Goal: Transaction & Acquisition: Purchase product/service

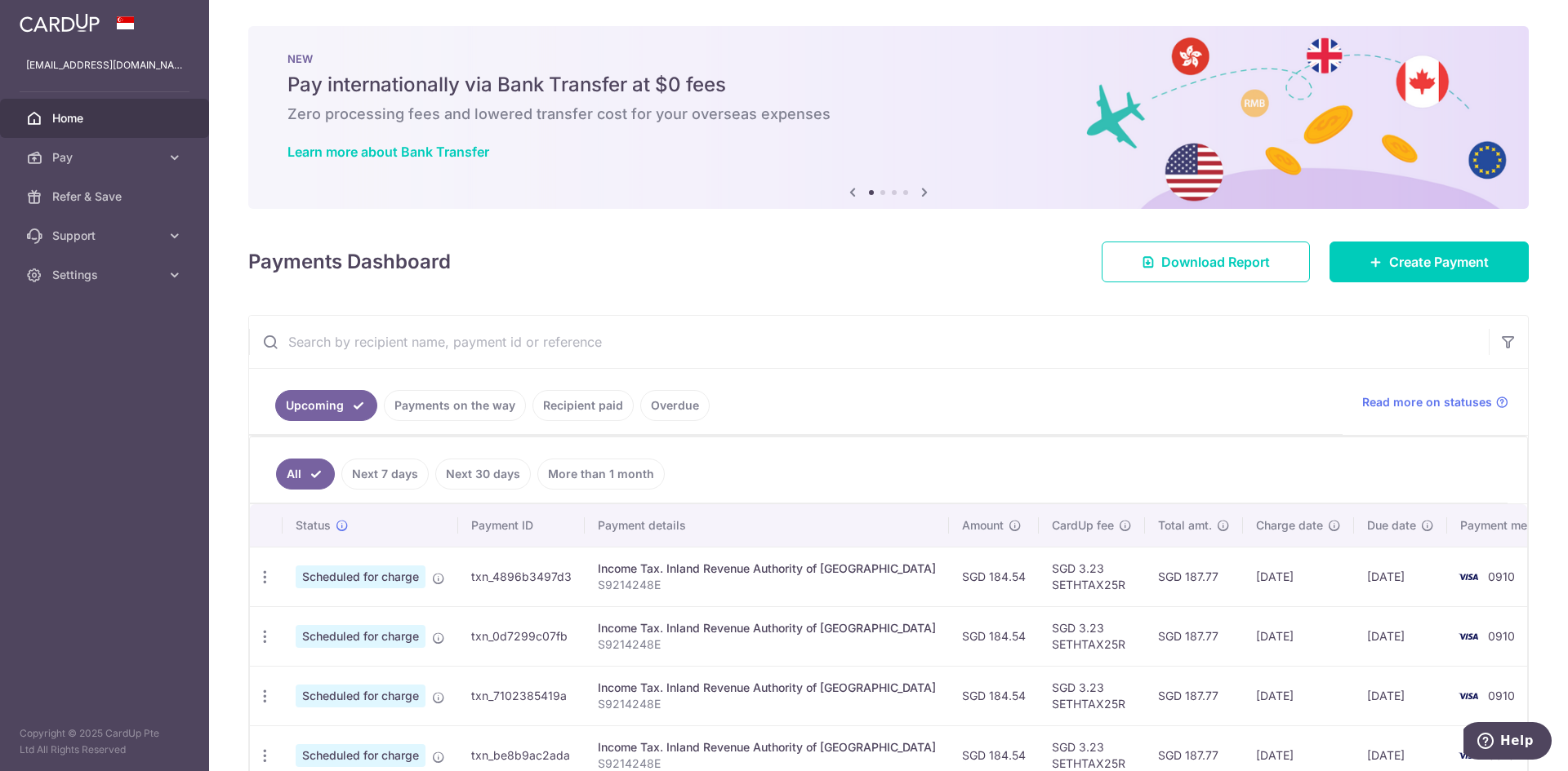
scroll to position [154, 0]
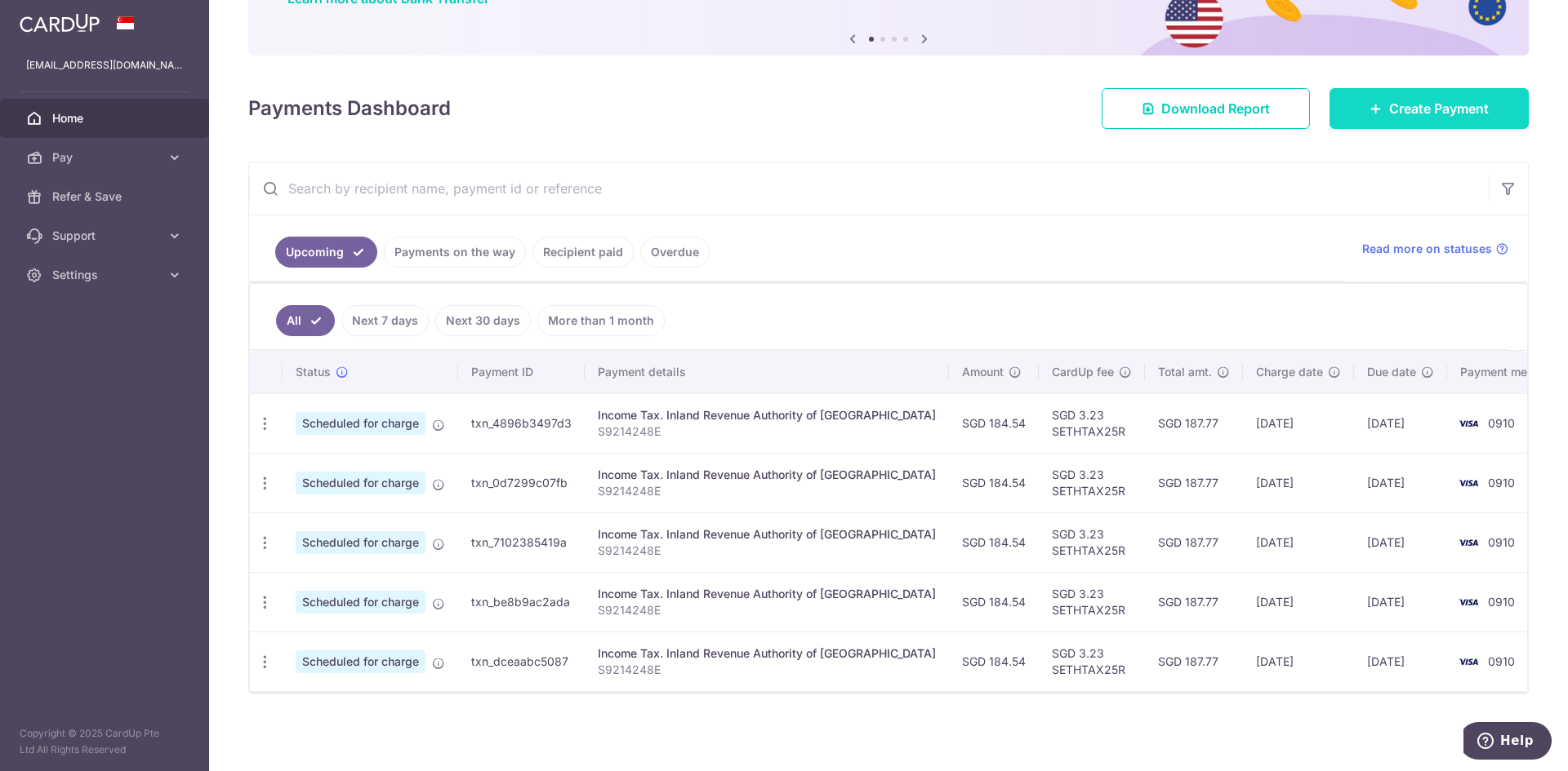
click at [1405, 91] on link "Create Payment" at bounding box center [1429, 109] width 200 height 41
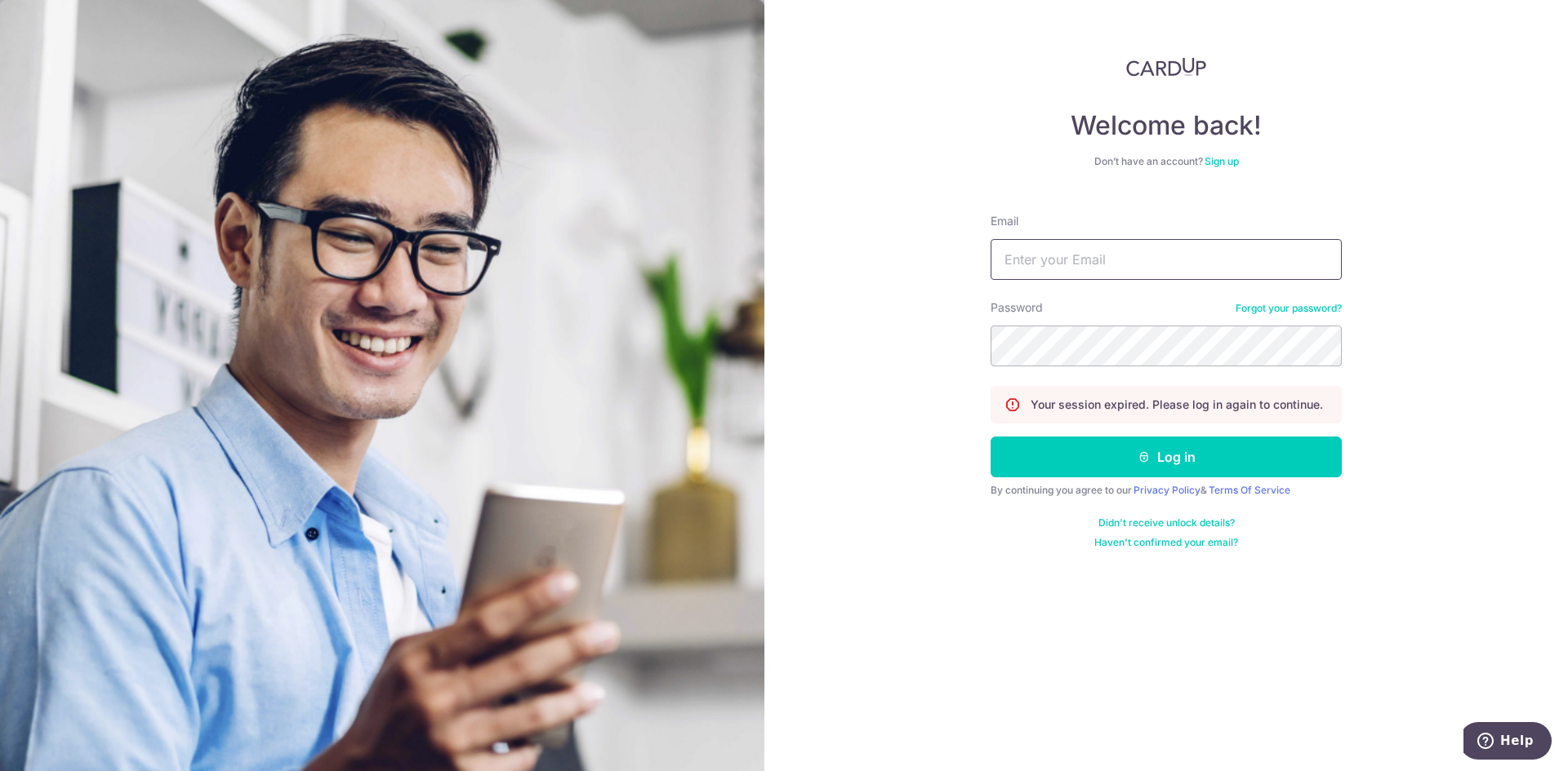
click at [1124, 253] on input "Email" at bounding box center [1166, 260] width 351 height 41
type input "[EMAIL_ADDRESS][DOMAIN_NAME]"
click at [990, 436] on button "Log in" at bounding box center [1166, 457] width 351 height 41
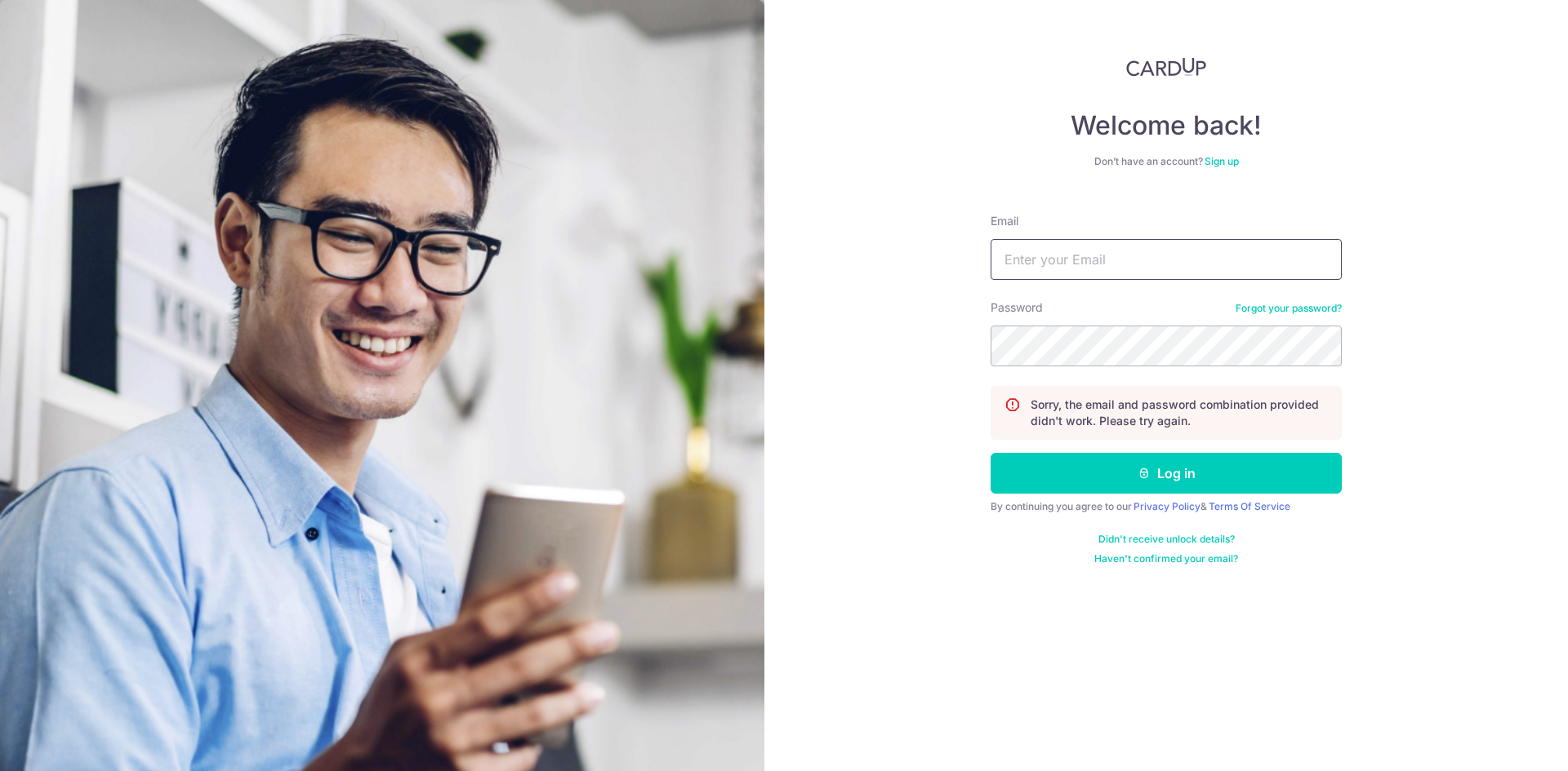
click at [1093, 262] on input "Email" at bounding box center [1166, 260] width 351 height 41
type input "[EMAIL_ADDRESS][DOMAIN_NAME]"
click at [990, 453] on button "Log in" at bounding box center [1166, 473] width 351 height 41
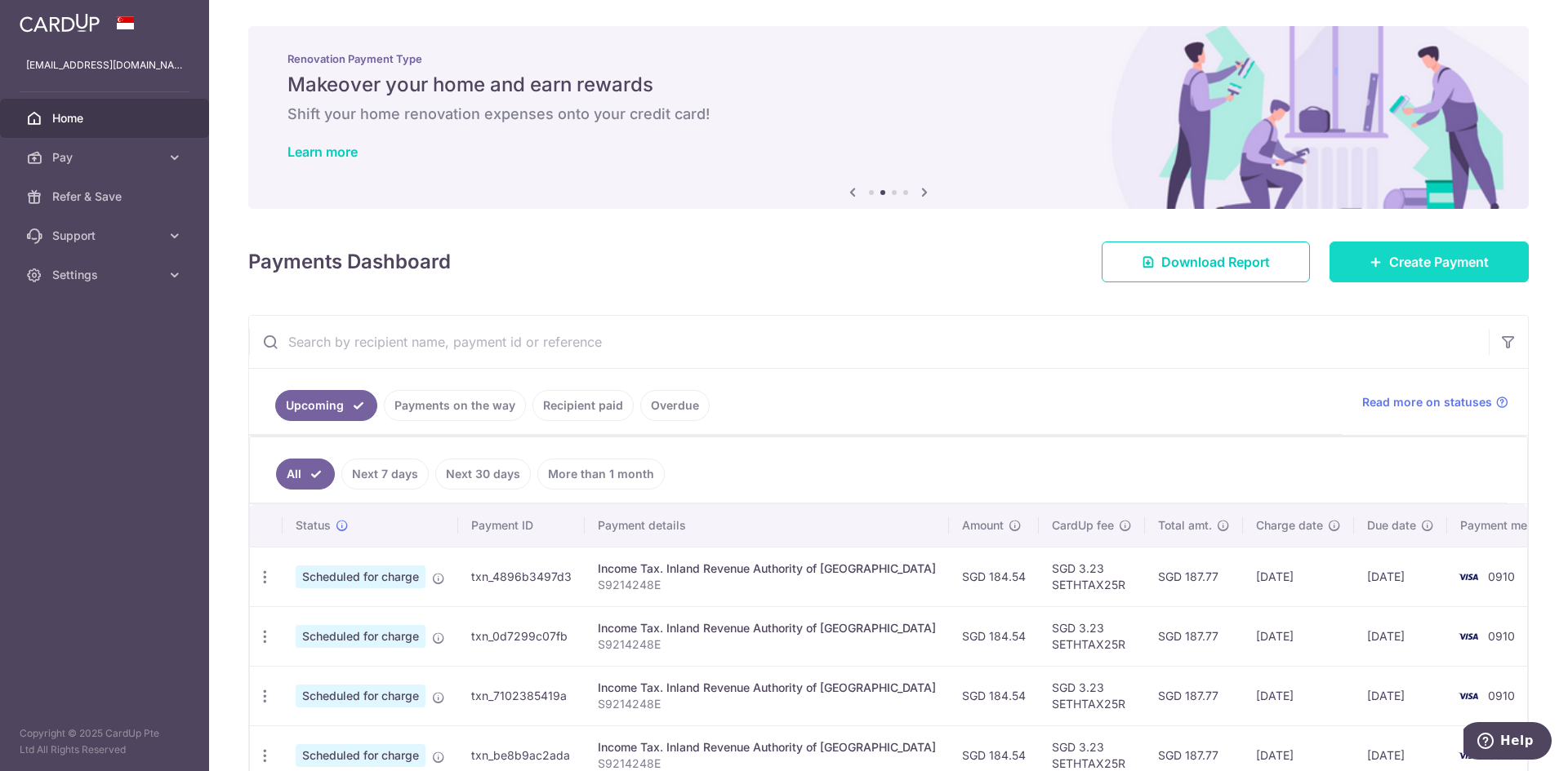
click at [1427, 262] on span "Create Payment" at bounding box center [1438, 262] width 99 height 19
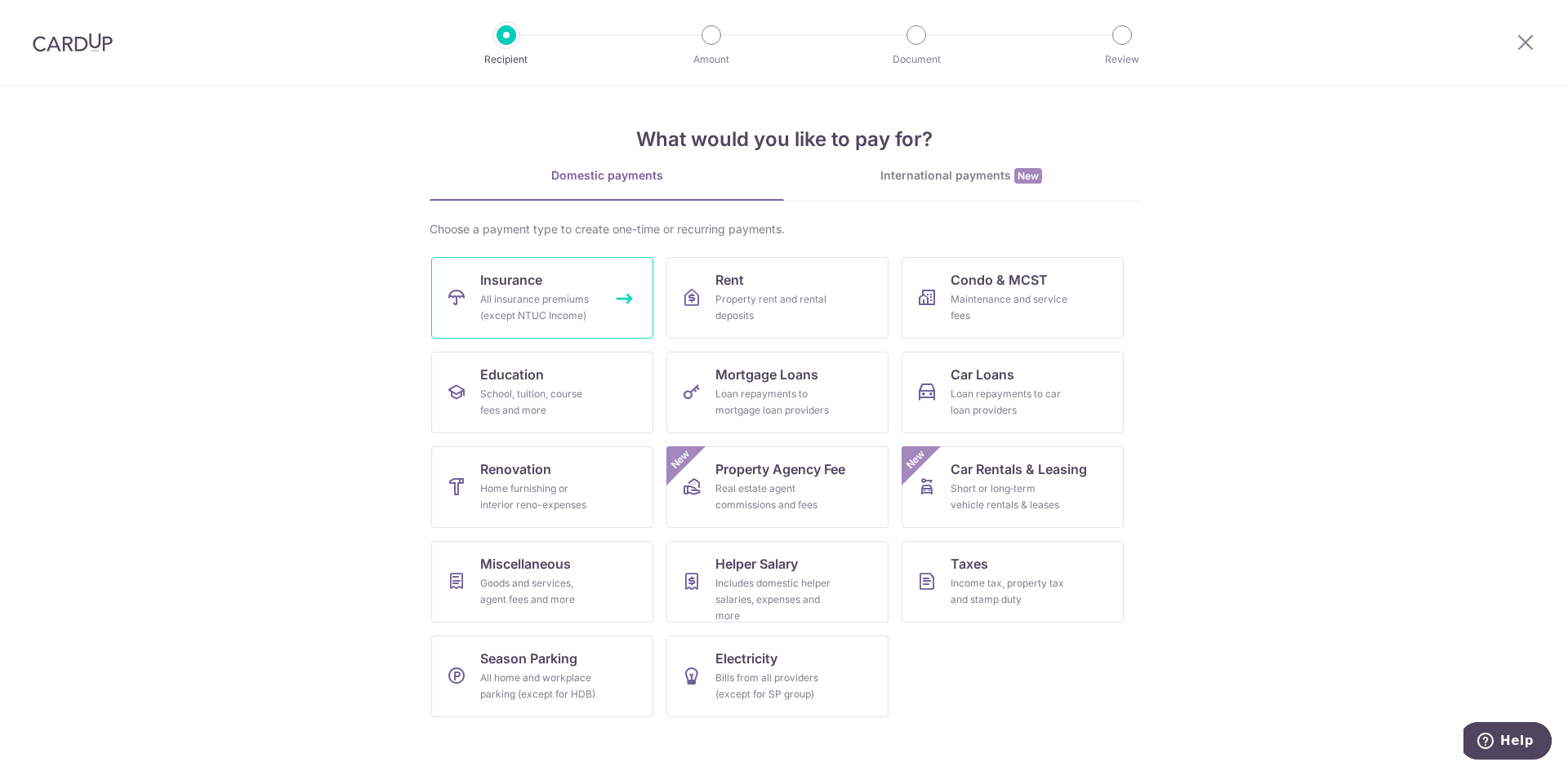
click at [533, 313] on div "All insurance premiums (except NTUC Income)" at bounding box center [539, 308] width 118 height 33
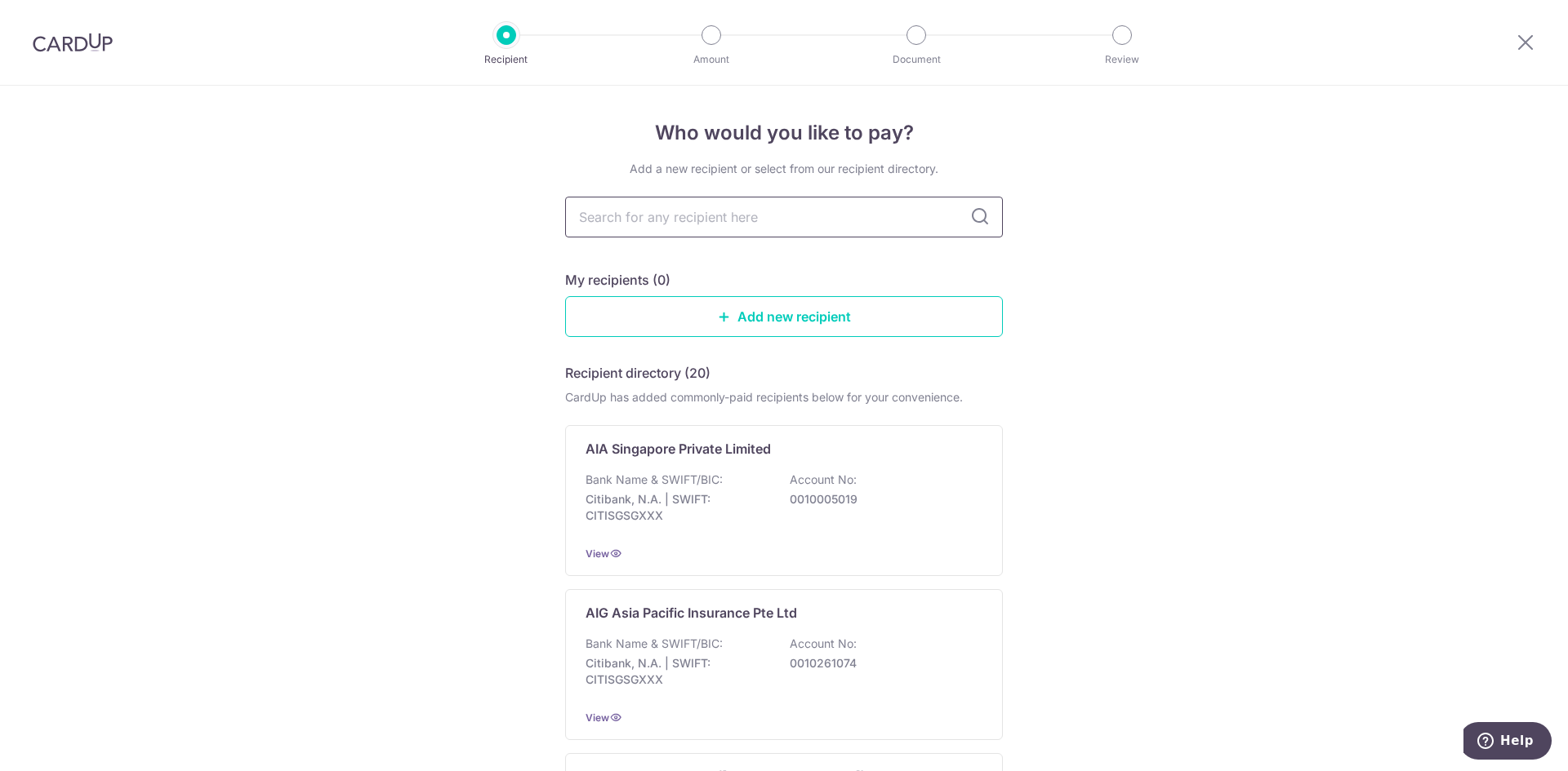
click at [801, 206] on input "text" at bounding box center [783, 217] width 437 height 41
click at [755, 504] on p "Citibank, N.A. | SWIFT: CITISGSGXXX" at bounding box center [677, 508] width 183 height 33
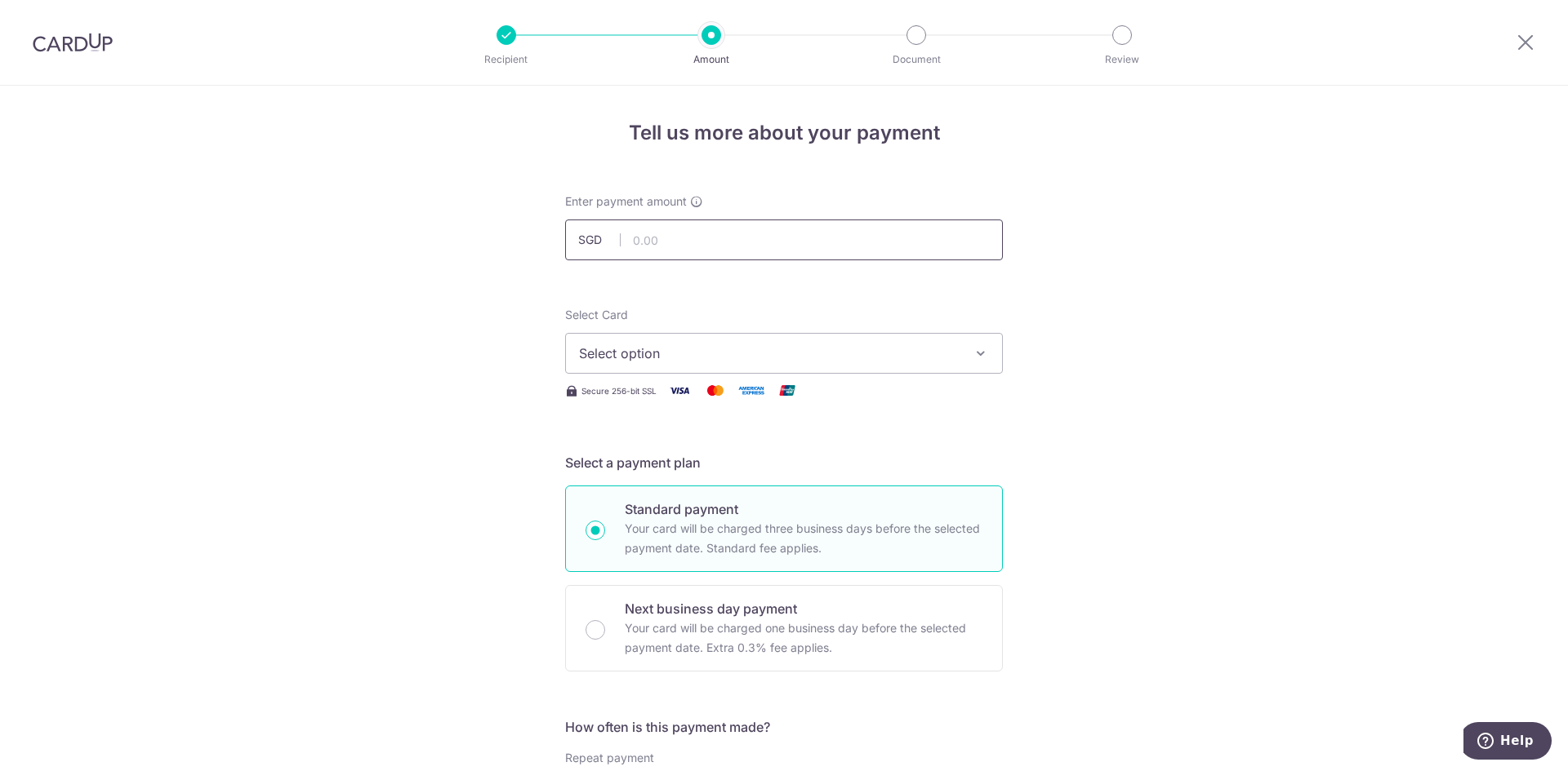
click at [758, 257] on input "text" at bounding box center [783, 240] width 437 height 41
type input "794.40"
click at [956, 351] on button "Select option" at bounding box center [783, 353] width 437 height 41
click at [699, 457] on link "**** 0910" at bounding box center [784, 470] width 436 height 39
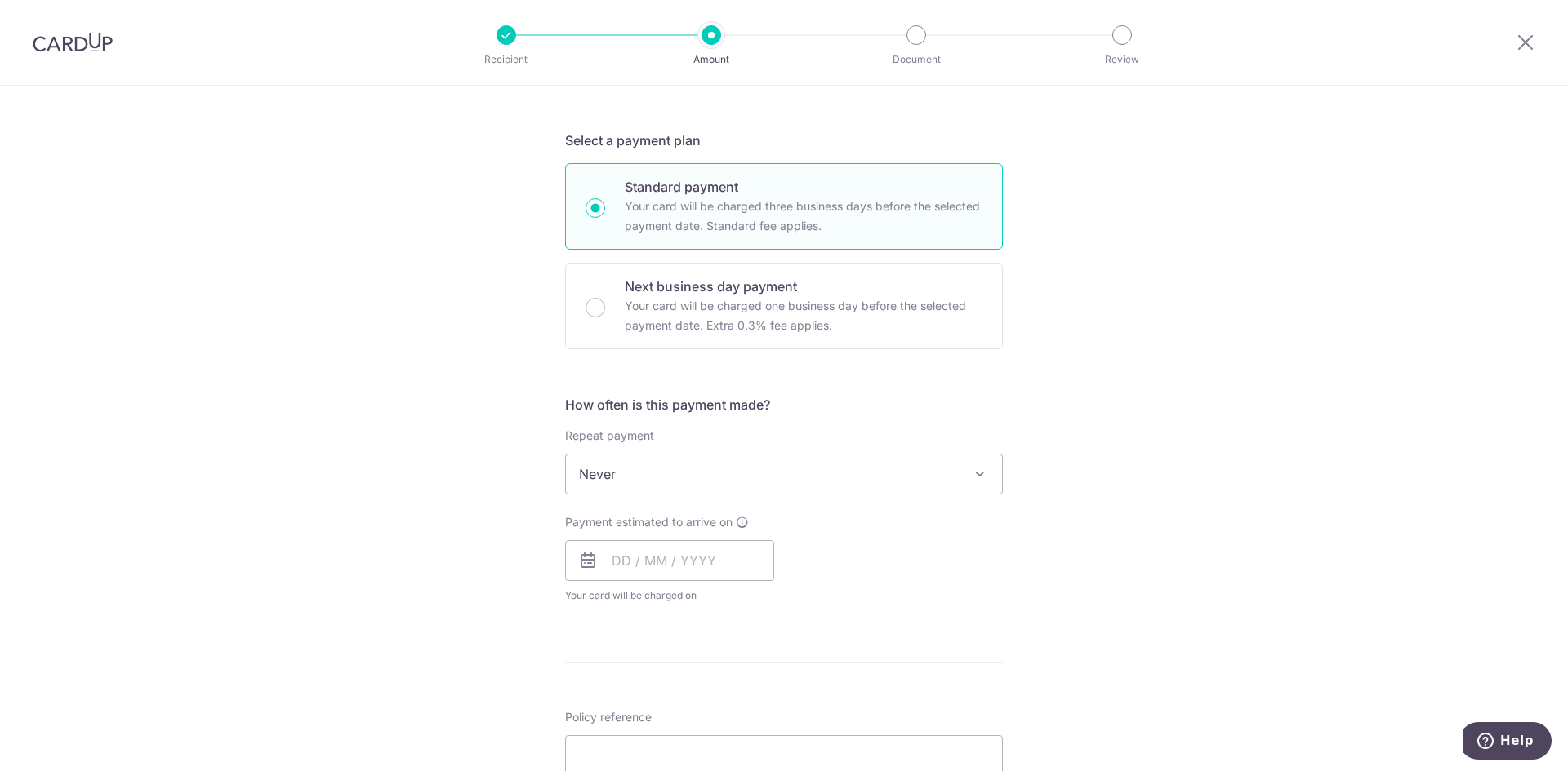
scroll to position [326, 0]
click at [953, 472] on span "Never" at bounding box center [784, 470] width 436 height 39
click at [634, 558] on input "text" at bounding box center [669, 557] width 209 height 41
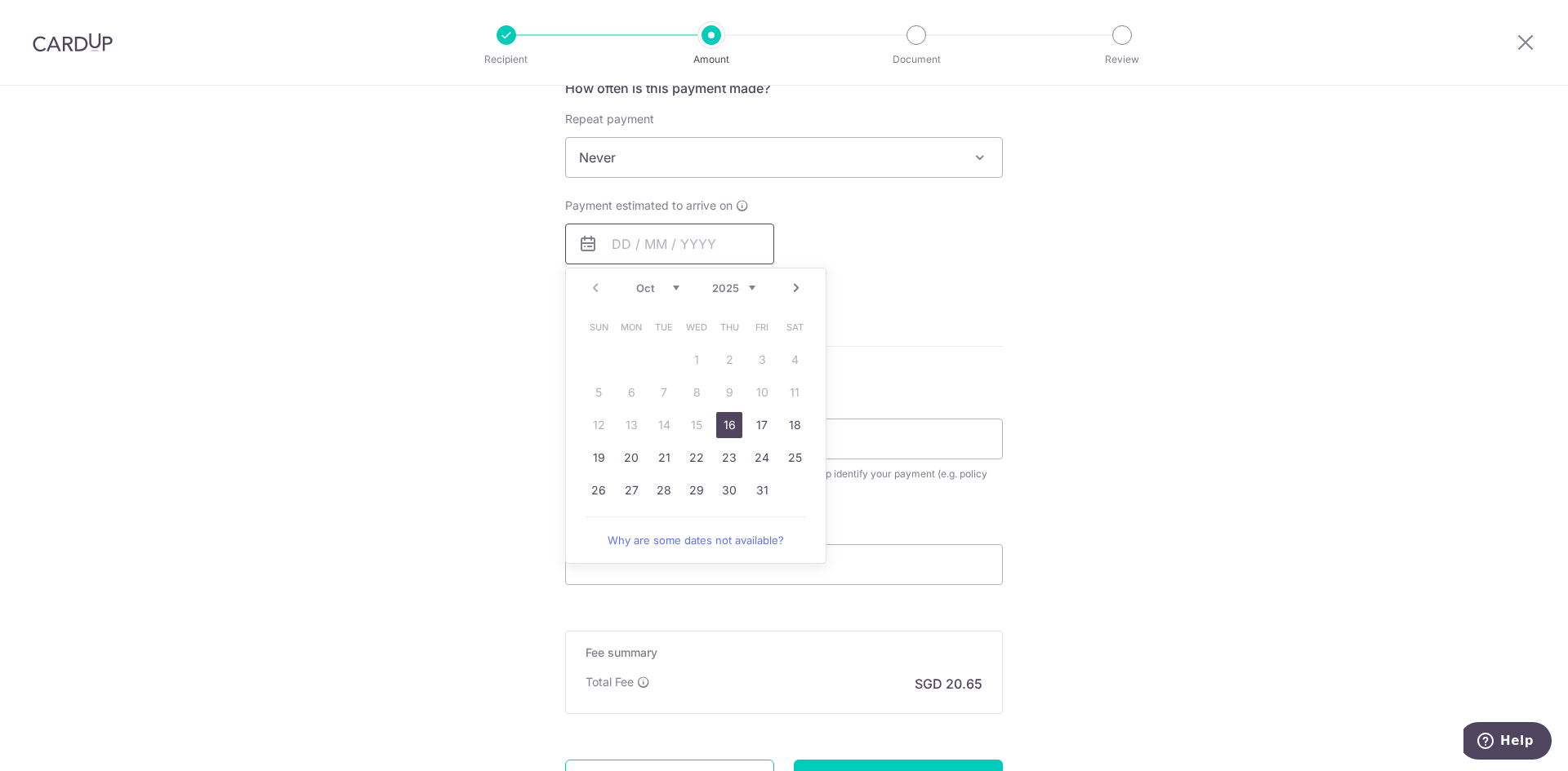
scroll to position [653, 0]
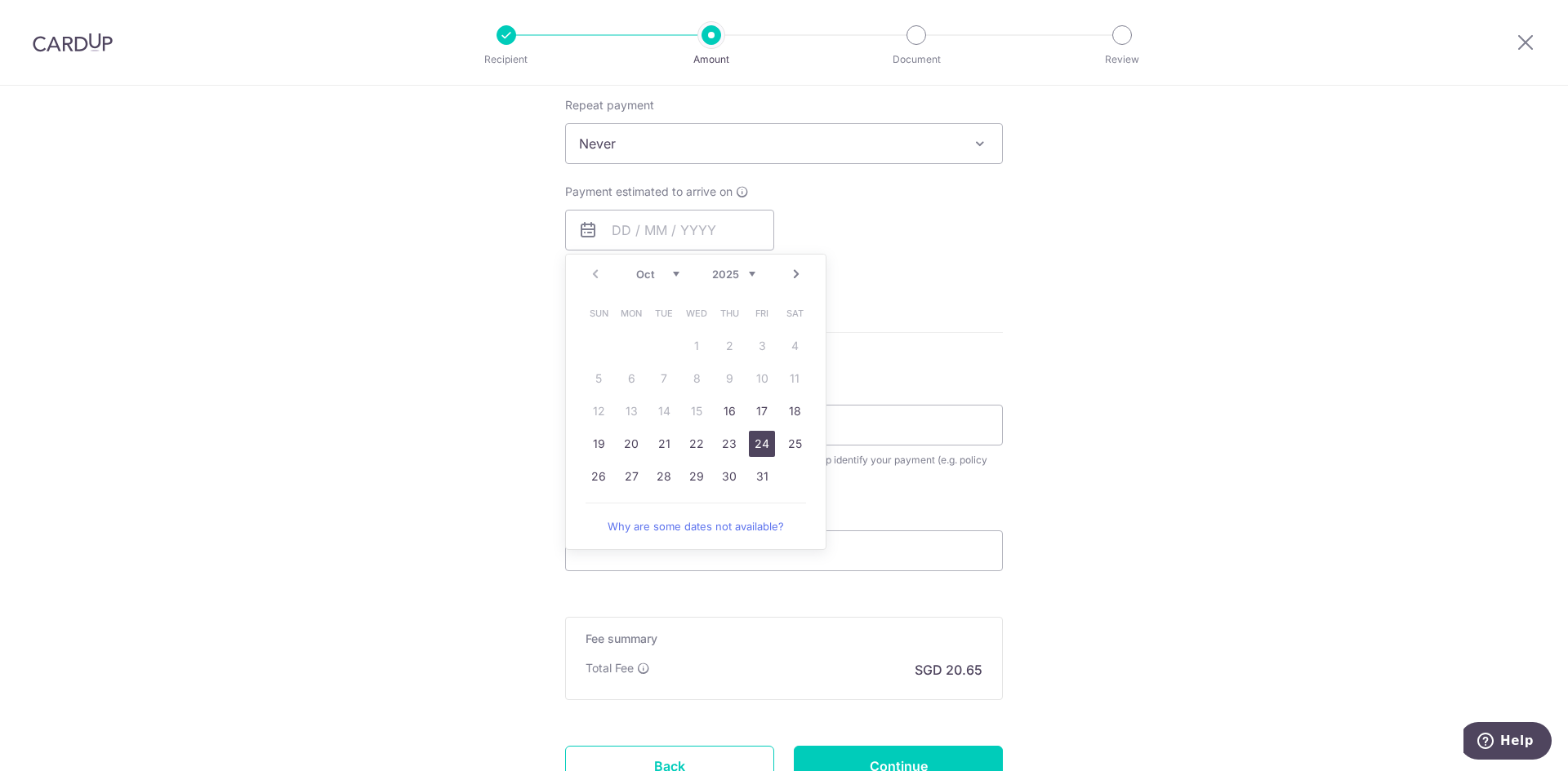
click at [749, 442] on link "24" at bounding box center [762, 444] width 26 height 26
type input "[DATE]"
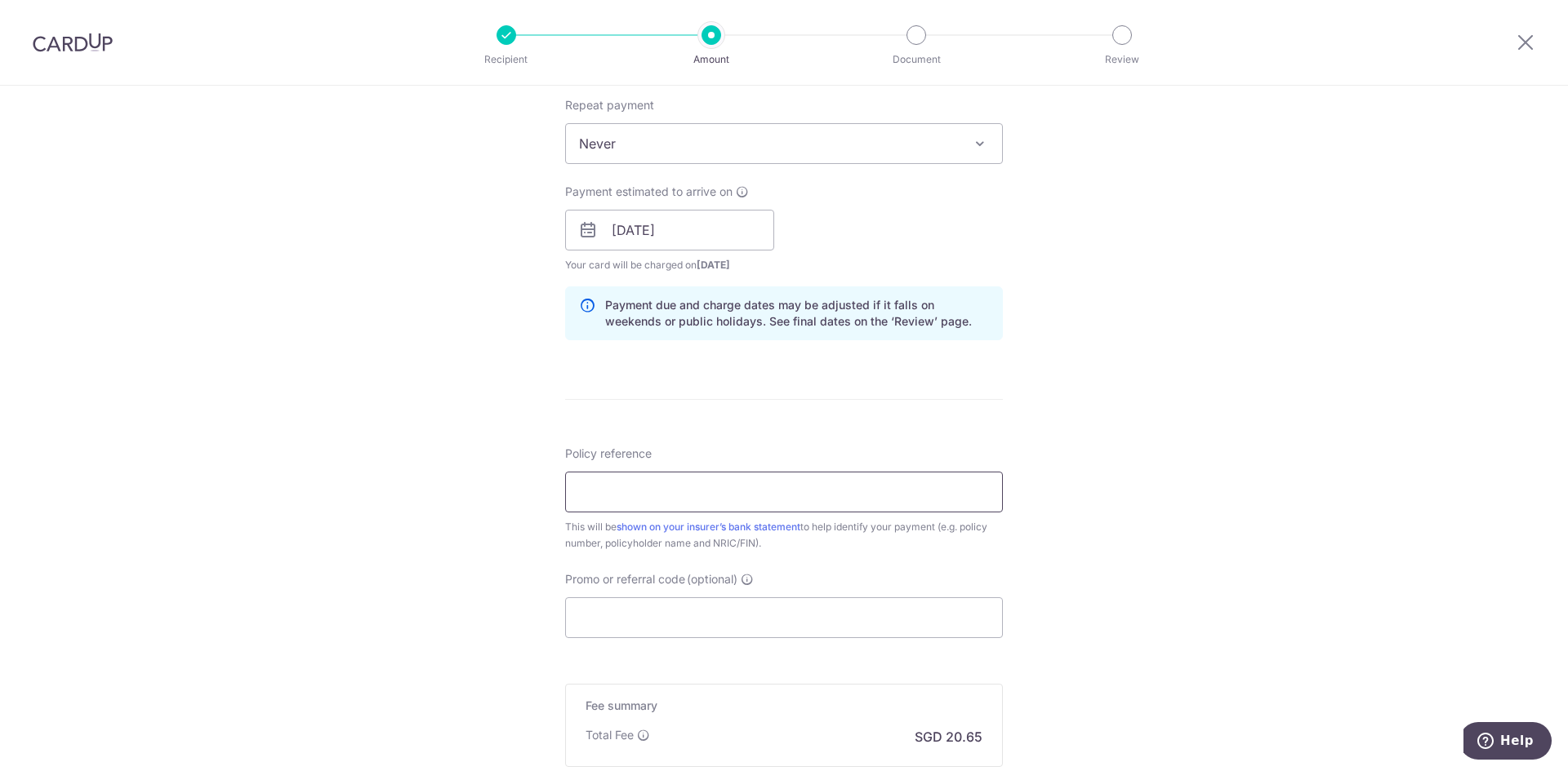
click at [680, 489] on input "Policy reference" at bounding box center [783, 493] width 437 height 41
type input "L542306657"
click at [728, 635] on input "Promo or referral code (optional)" at bounding box center [783, 618] width 437 height 41
paste input "OFF225"
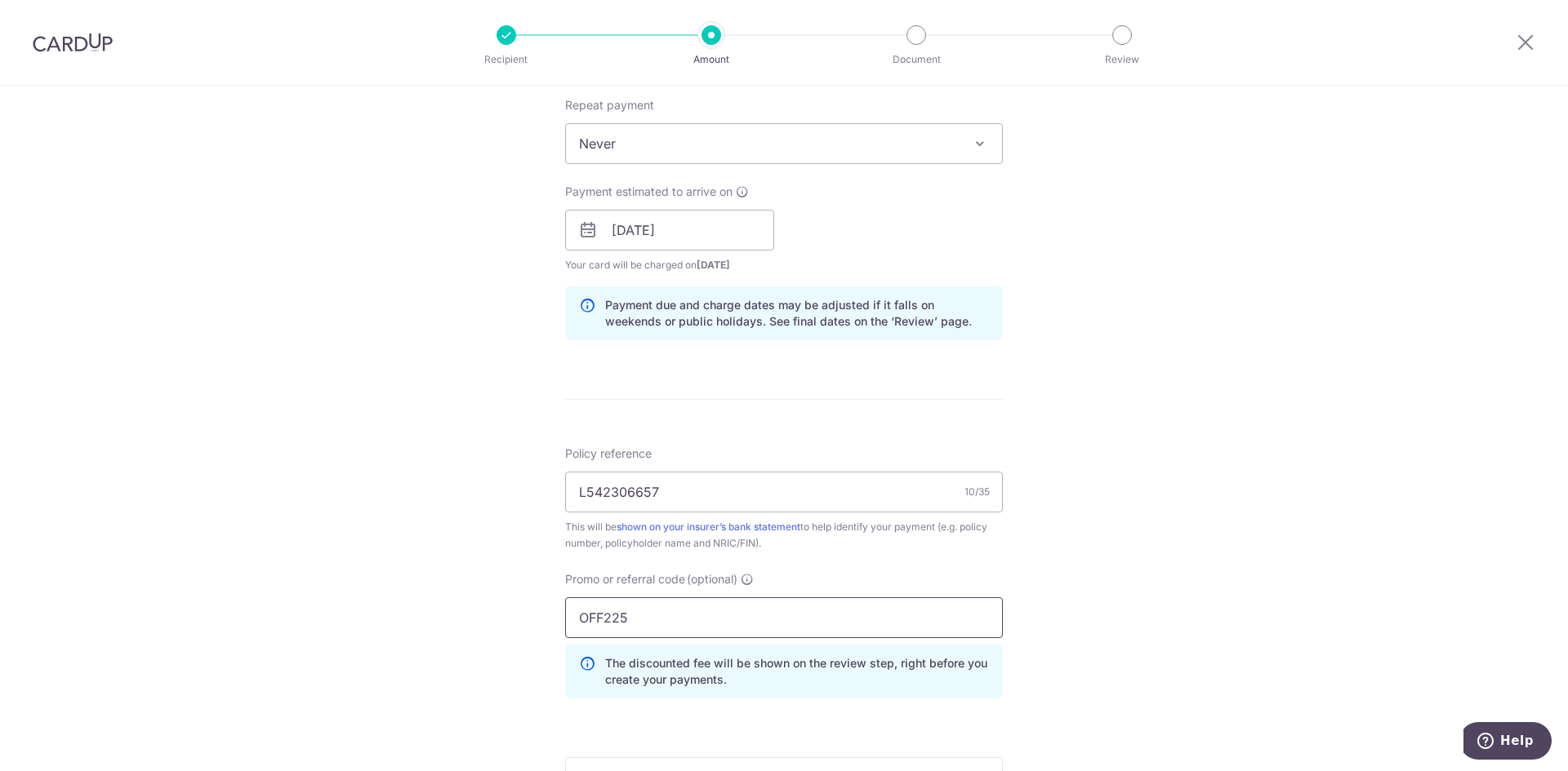
type input "OFF225"
click at [1149, 537] on div "Tell us more about your payment Enter payment amount SGD 794.40 794.40 Select C…" at bounding box center [784, 240] width 1568 height 1617
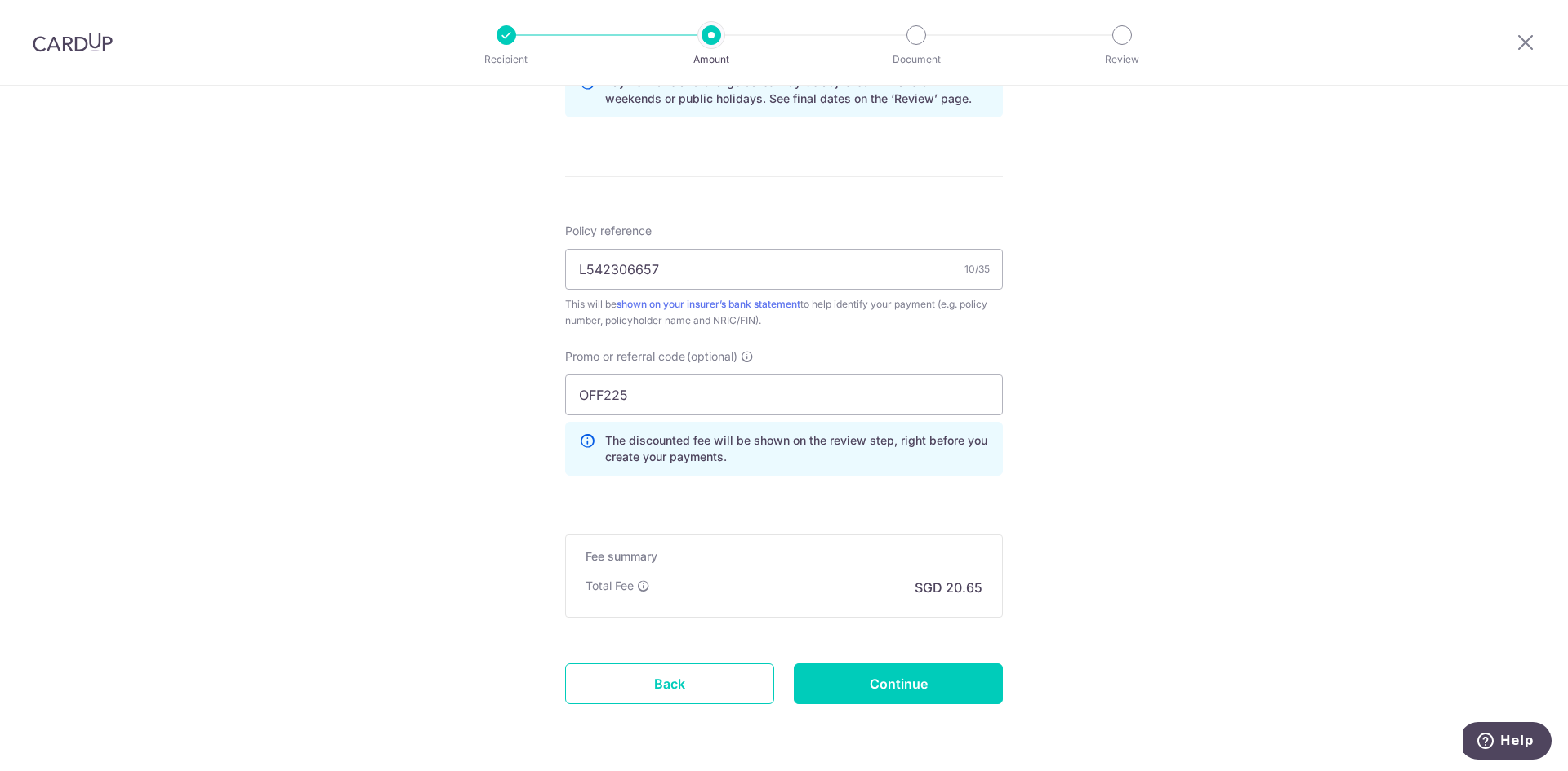
scroll to position [932, 0]
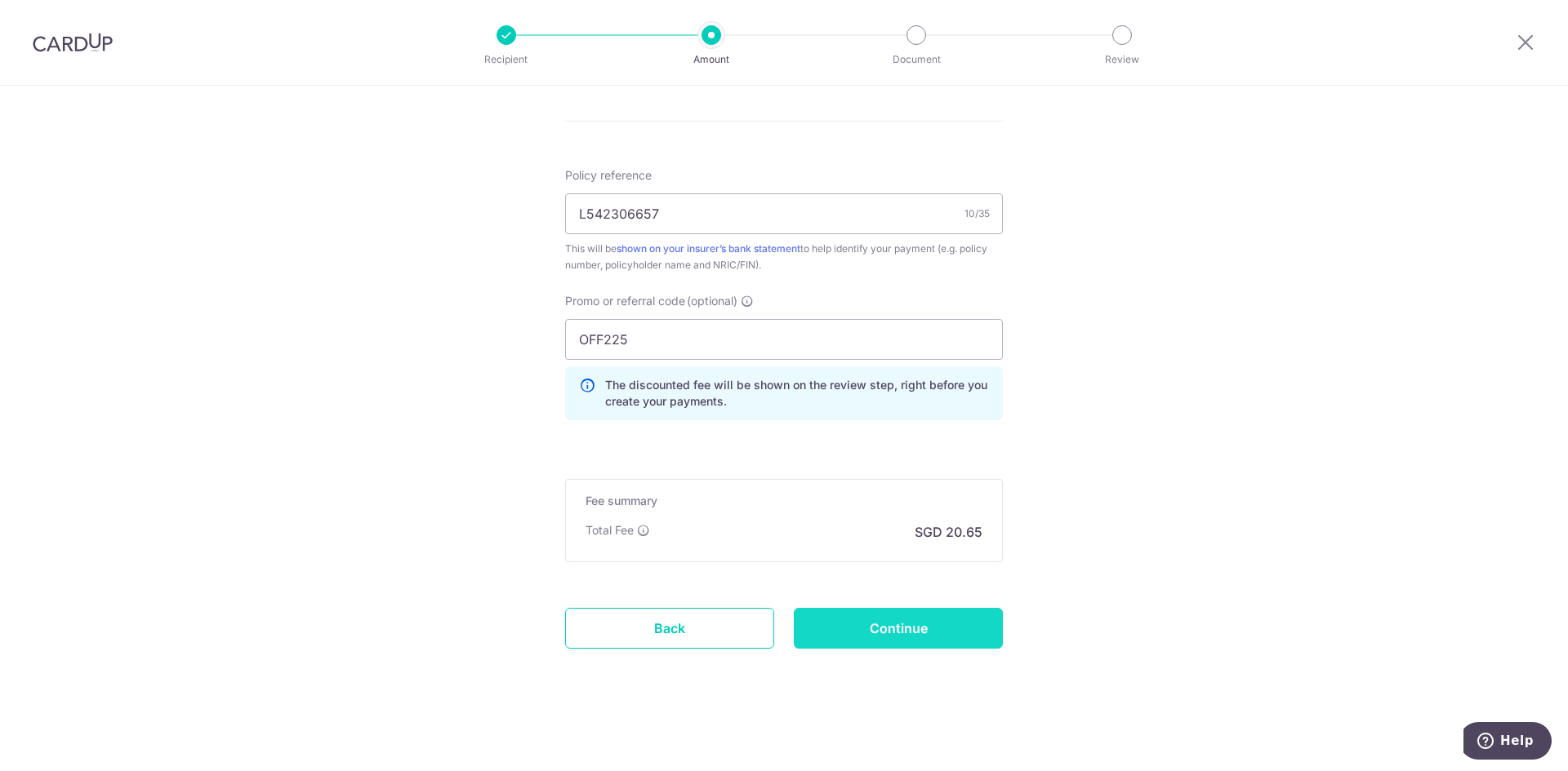
click at [891, 629] on input "Continue" at bounding box center [898, 629] width 209 height 41
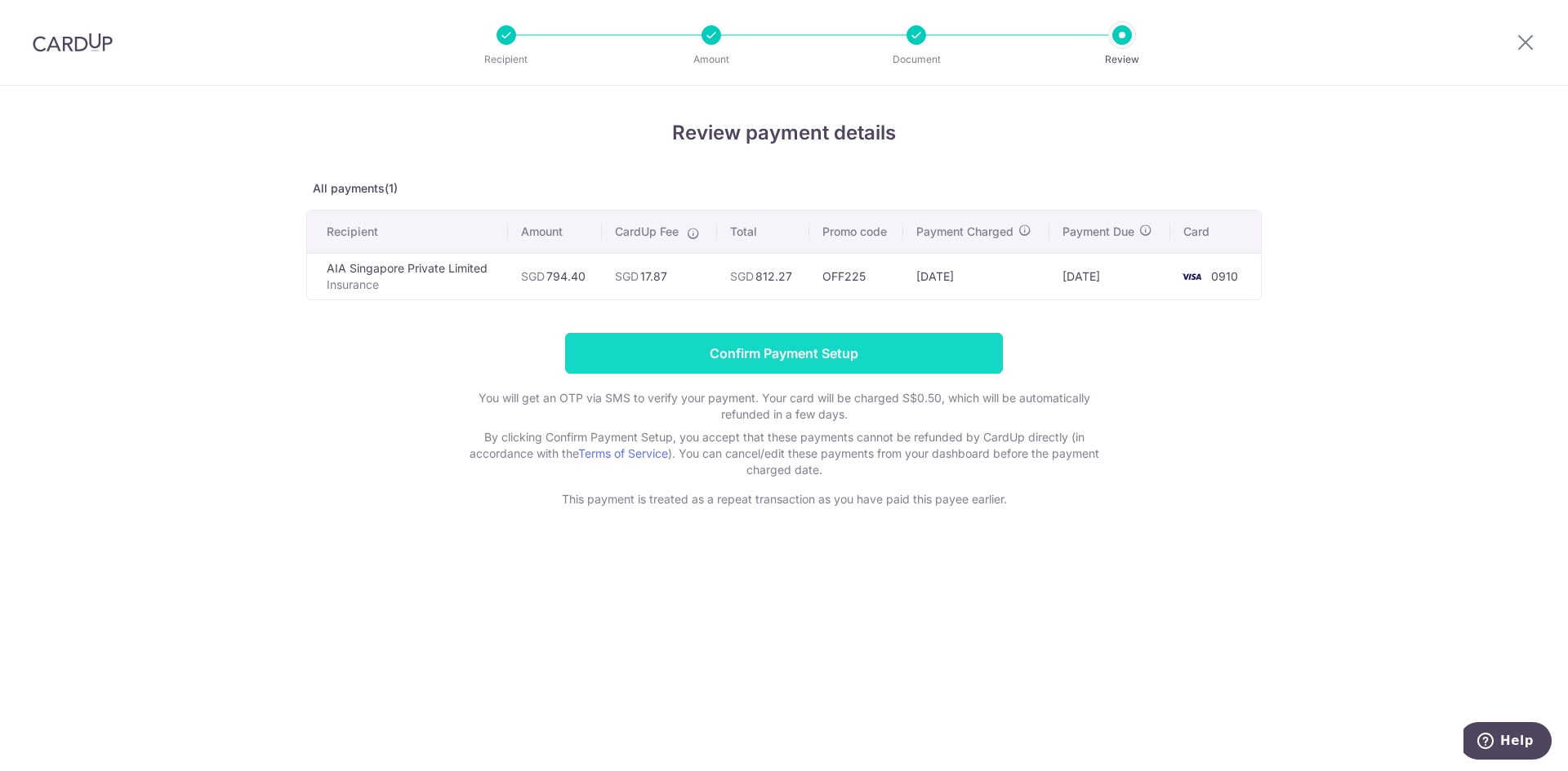
click at [921, 365] on input "Confirm Payment Setup" at bounding box center [783, 353] width 437 height 41
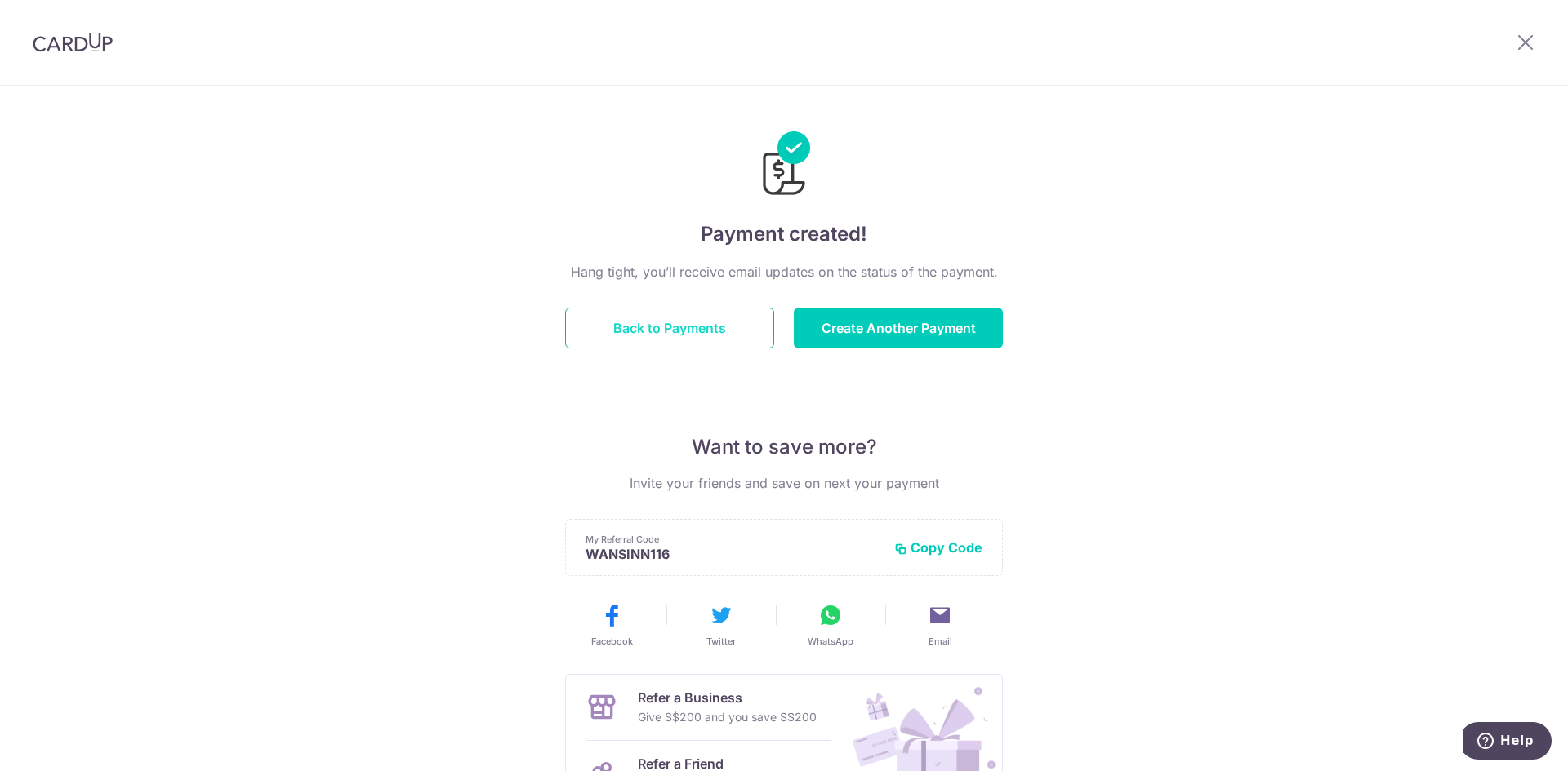
click at [657, 331] on button "Back to Payments" at bounding box center [669, 328] width 209 height 41
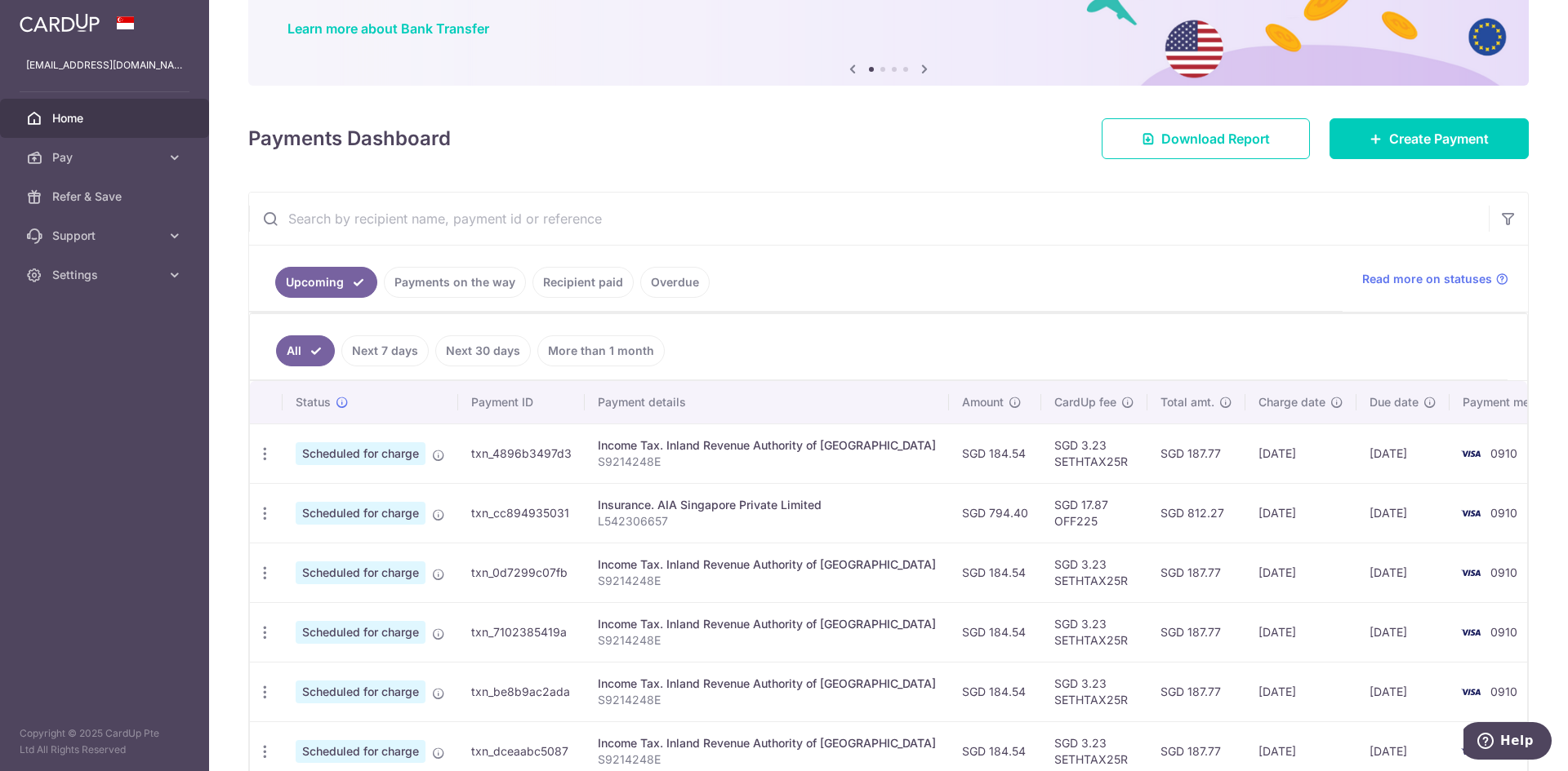
scroll to position [164, 0]
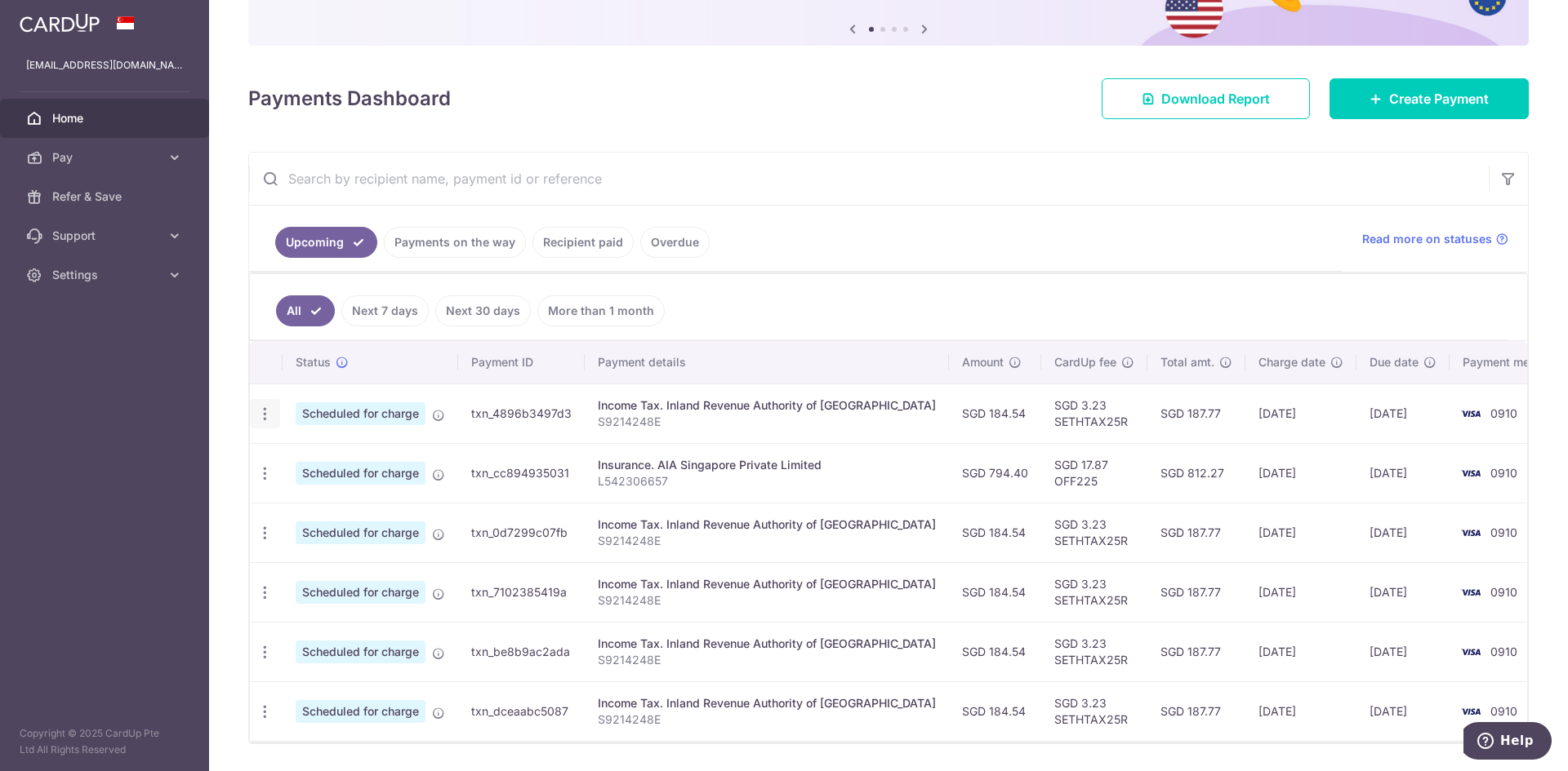
click at [265, 420] on icon "button" at bounding box center [265, 415] width 18 height 18
click at [1273, 423] on td "[DATE]" at bounding box center [1300, 413] width 111 height 59
